Goal: Task Accomplishment & Management: Use online tool/utility

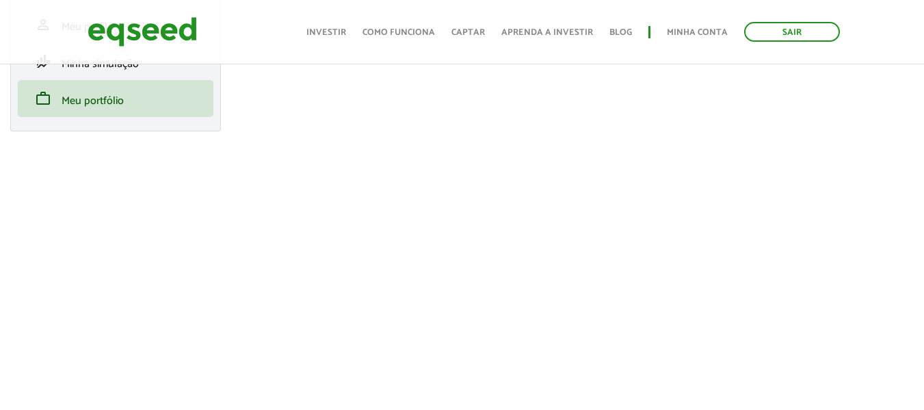
scroll to position [174, 0]
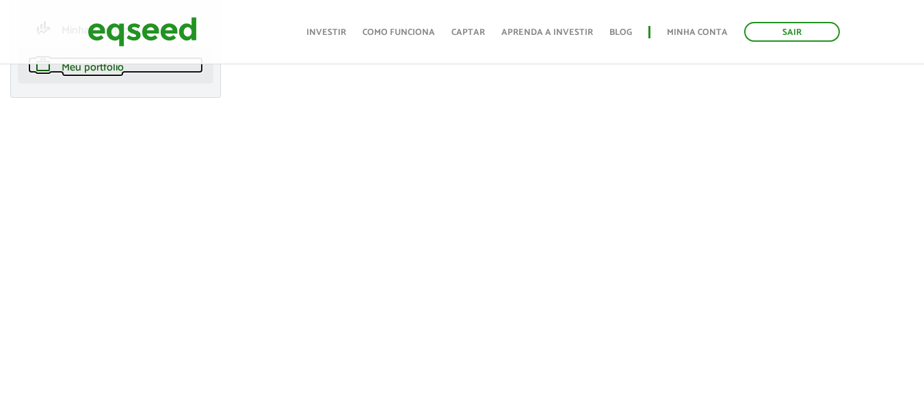
click at [96, 77] on span "Meu portfólio" at bounding box center [93, 67] width 62 height 18
click at [697, 29] on link "Minha conta" at bounding box center [697, 32] width 61 height 9
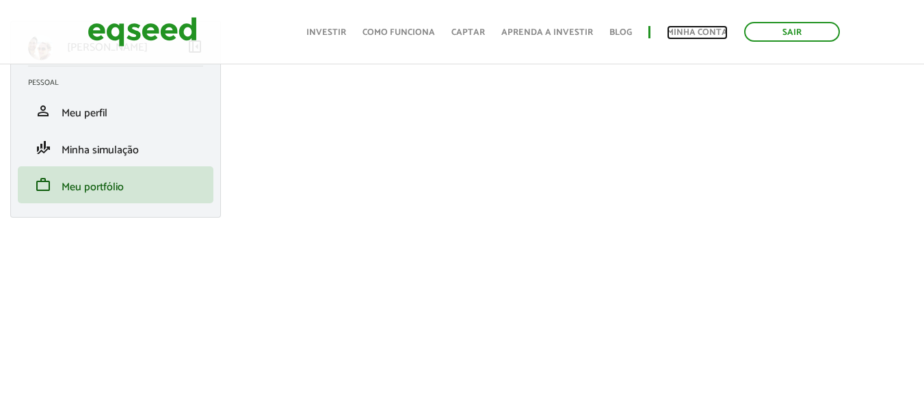
scroll to position [0, 0]
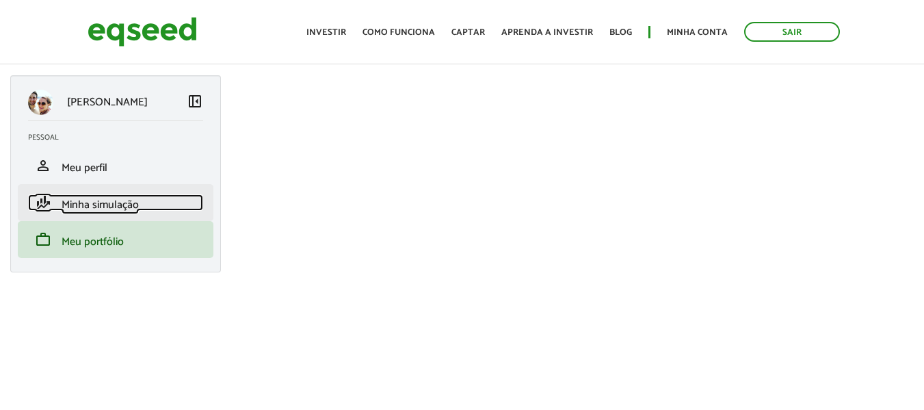
click at [51, 211] on span "finance_mode" at bounding box center [43, 202] width 16 height 16
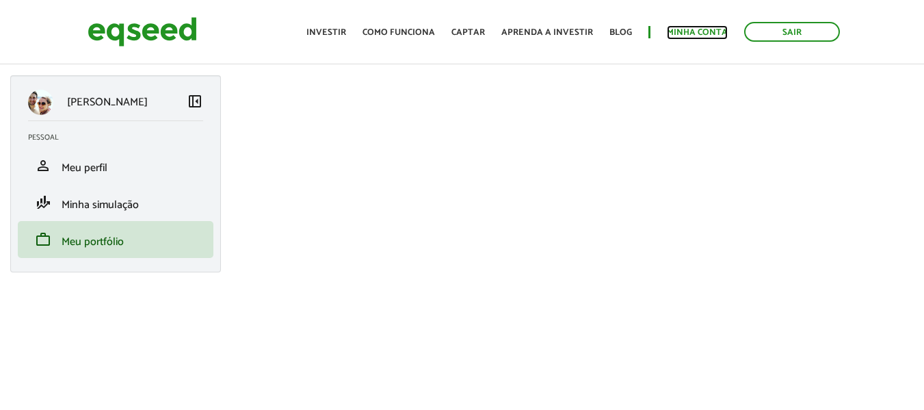
click at [698, 34] on link "Minha conta" at bounding box center [697, 32] width 61 height 9
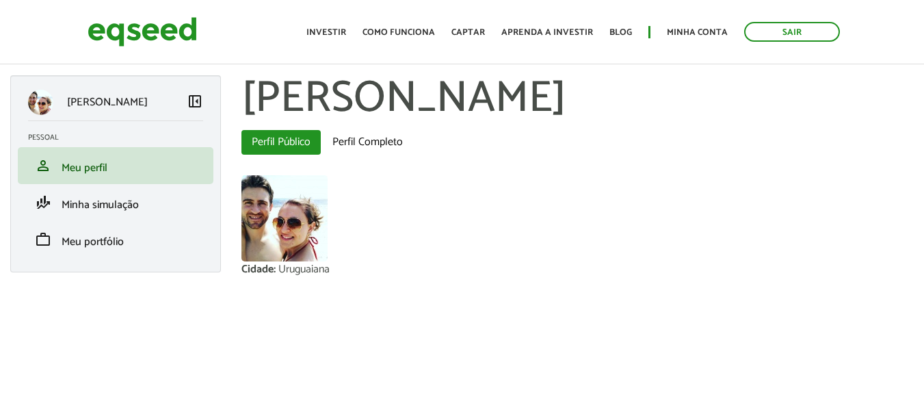
scroll to position [14, 0]
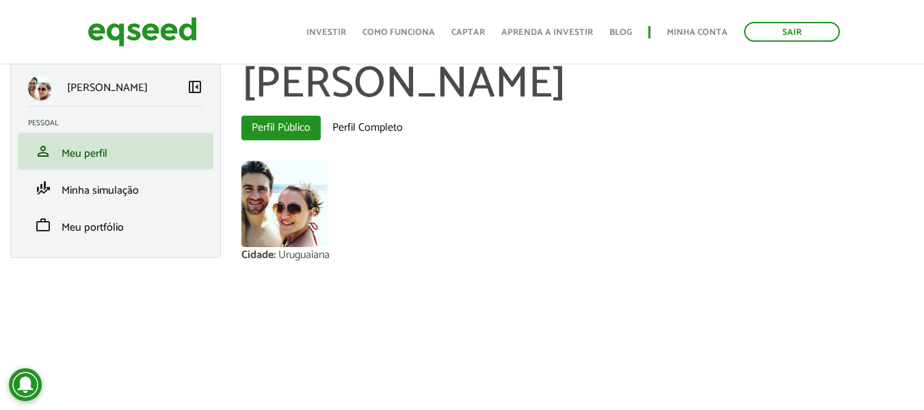
drag, startPoint x: 934, startPoint y: 25, endPoint x: 934, endPoint y: 63, distance: 37.6
click at [924, 63] on html "Sair Toggle navigation Toggle navigation Início Investir Como funciona" at bounding box center [462, 191] width 924 height 410
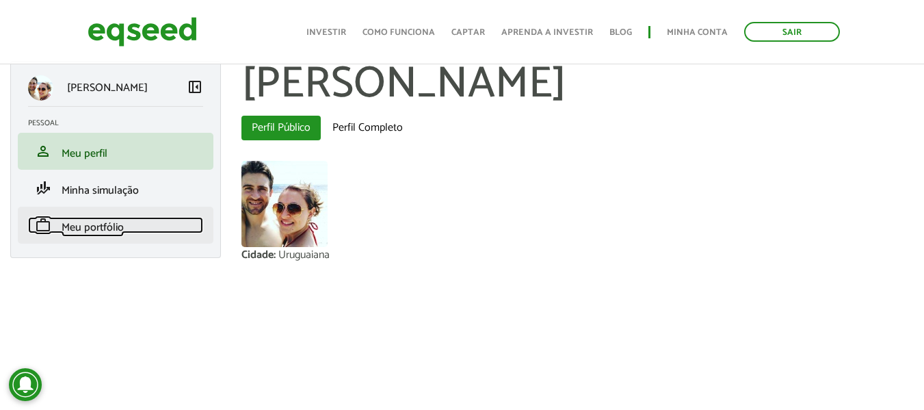
click at [79, 230] on span "Meu portfólio" at bounding box center [93, 227] width 62 height 18
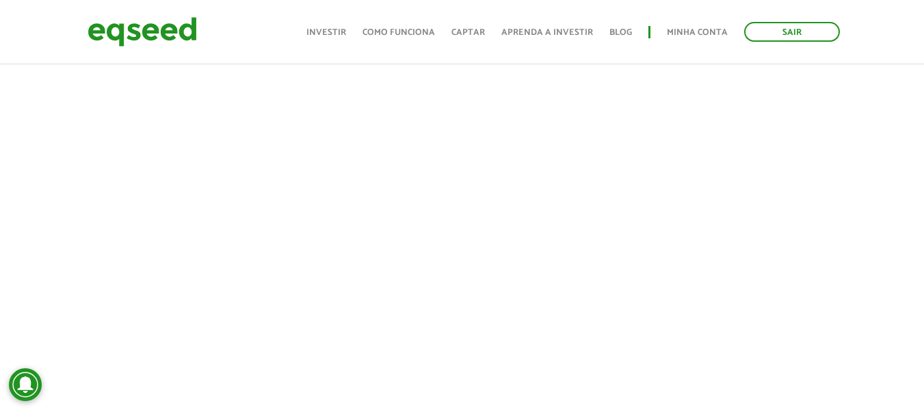
scroll to position [399, 0]
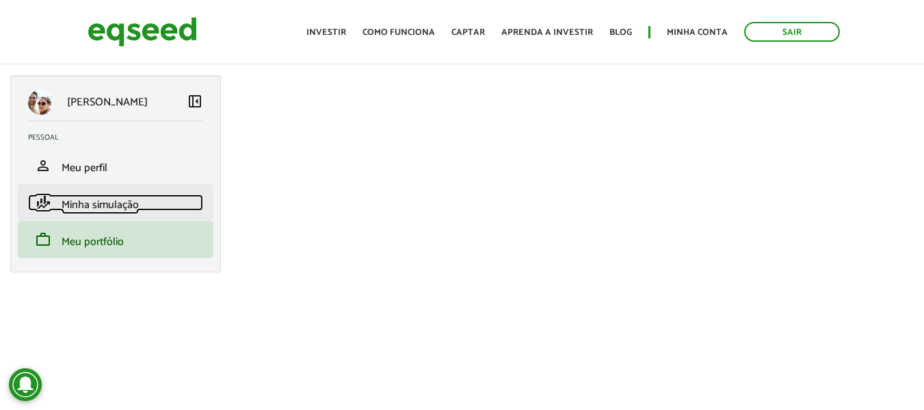
click at [108, 198] on span "Minha simulação" at bounding box center [100, 205] width 77 height 18
